Goal: Unclear

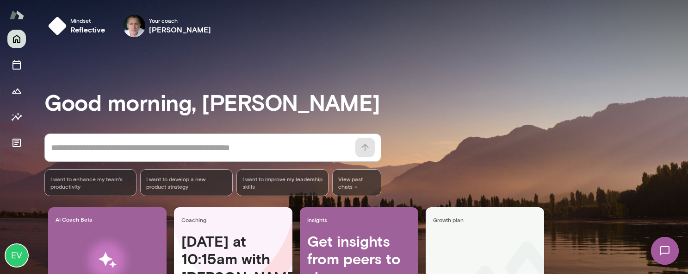
click at [651, 179] on img at bounding box center [665, 250] width 38 height 38
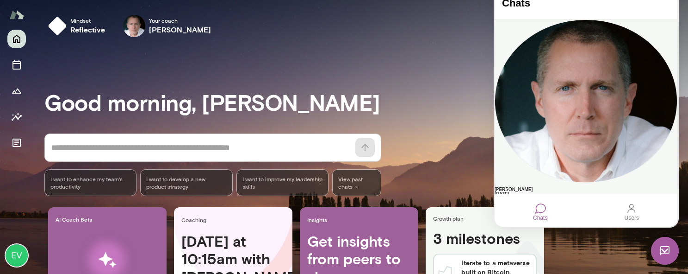
click at [601, 179] on div "hey still there?" at bounding box center [586, 198] width 183 height 5
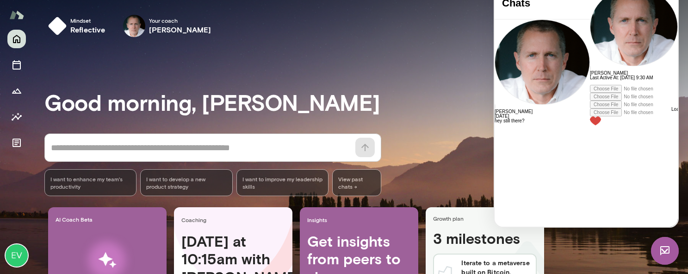
click at [590, 85] on div at bounding box center [634, 82] width 88 height 5
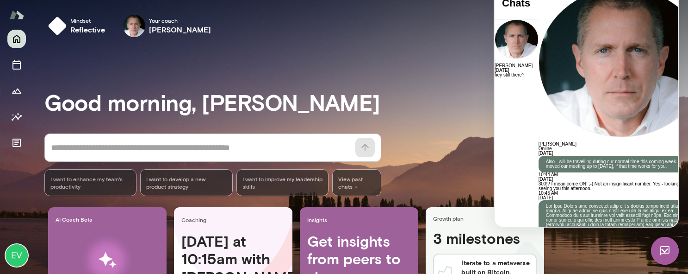
scroll to position [5264, 0]
drag, startPoint x: 586, startPoint y: 187, endPoint x: 574, endPoint y: 187, distance: 12.5
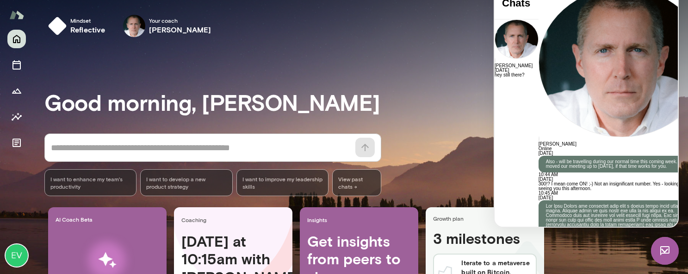
drag, startPoint x: 585, startPoint y: 187, endPoint x: 575, endPoint y: 186, distance: 10.2
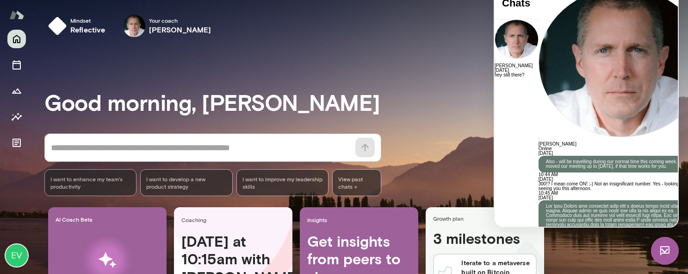
drag, startPoint x: 584, startPoint y: 187, endPoint x: 576, endPoint y: 187, distance: 7.9
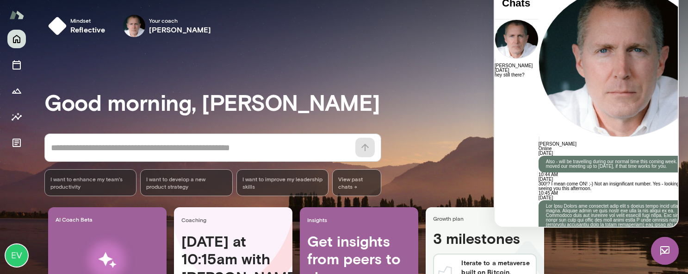
drag, startPoint x: 585, startPoint y: 187, endPoint x: 572, endPoint y: 187, distance: 13.4
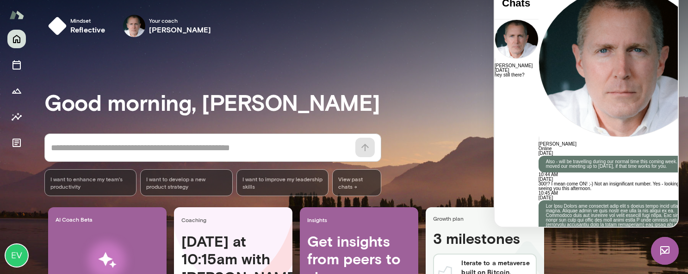
drag, startPoint x: 574, startPoint y: 173, endPoint x: 549, endPoint y: 174, distance: 25.0
drag, startPoint x: 548, startPoint y: 174, endPoint x: 511, endPoint y: 174, distance: 37.0
drag, startPoint x: 563, startPoint y: 176, endPoint x: 505, endPoint y: 176, distance: 58.3
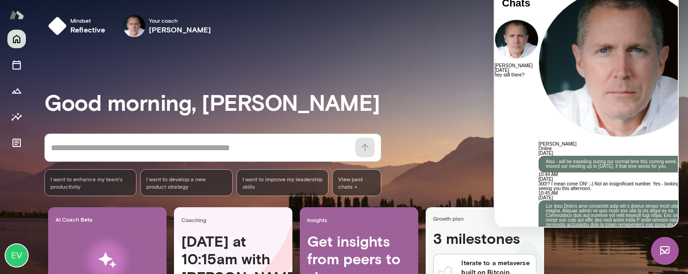
drag, startPoint x: 586, startPoint y: 182, endPoint x: 534, endPoint y: 182, distance: 52.3
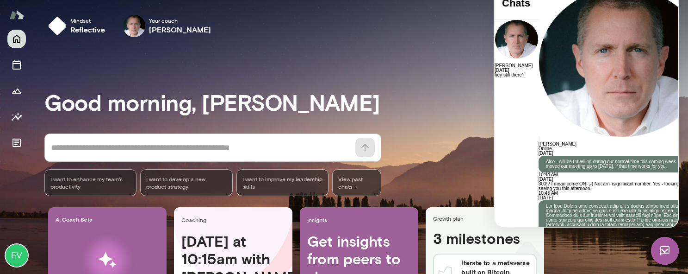
drag, startPoint x: 612, startPoint y: 187, endPoint x: 536, endPoint y: 187, distance: 75.9
